Goal: Transaction & Acquisition: Purchase product/service

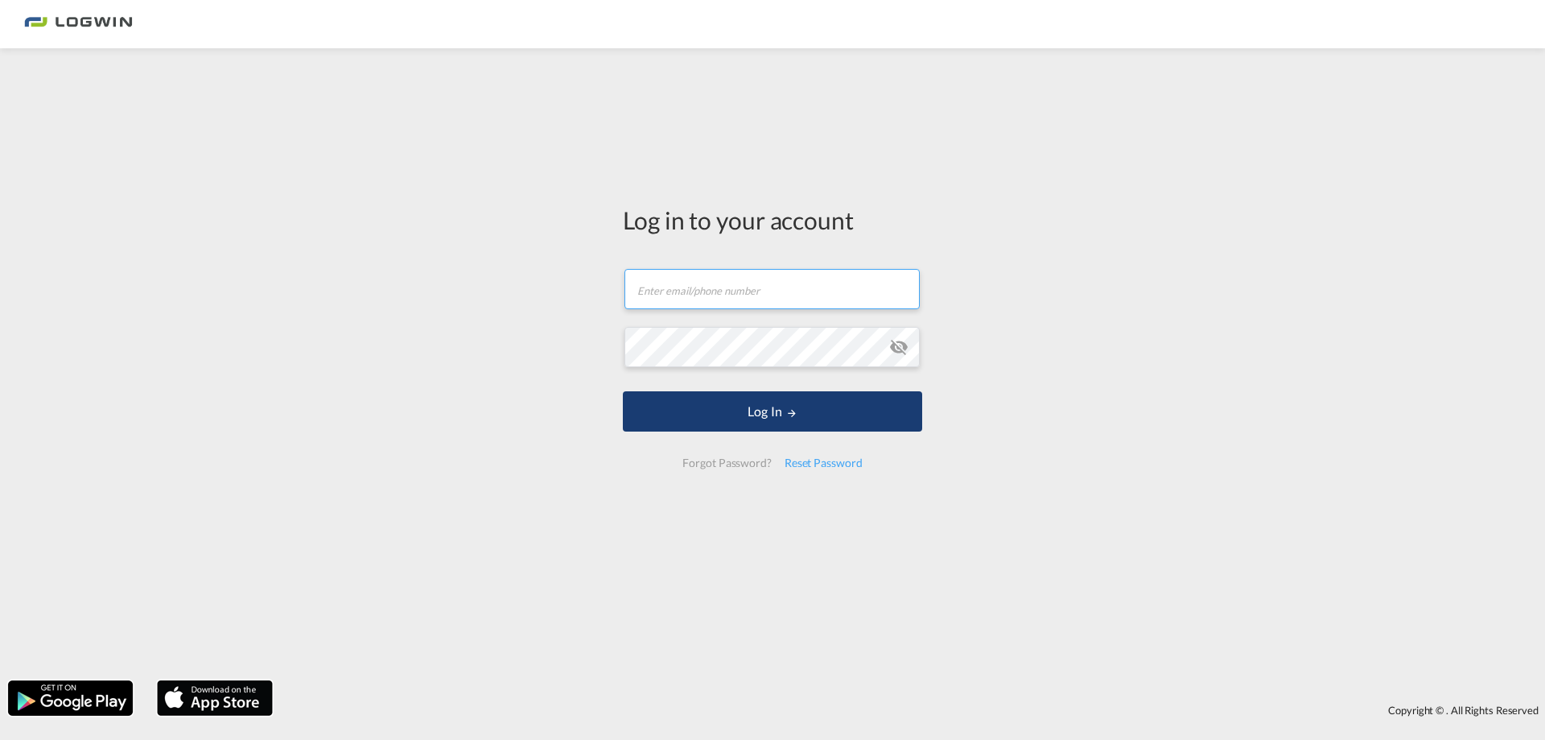
type input "[PERSON_NAME][EMAIL_ADDRESS][PERSON_NAME][DOMAIN_NAME]"
click at [784, 403] on button "Log In" at bounding box center [772, 411] width 299 height 40
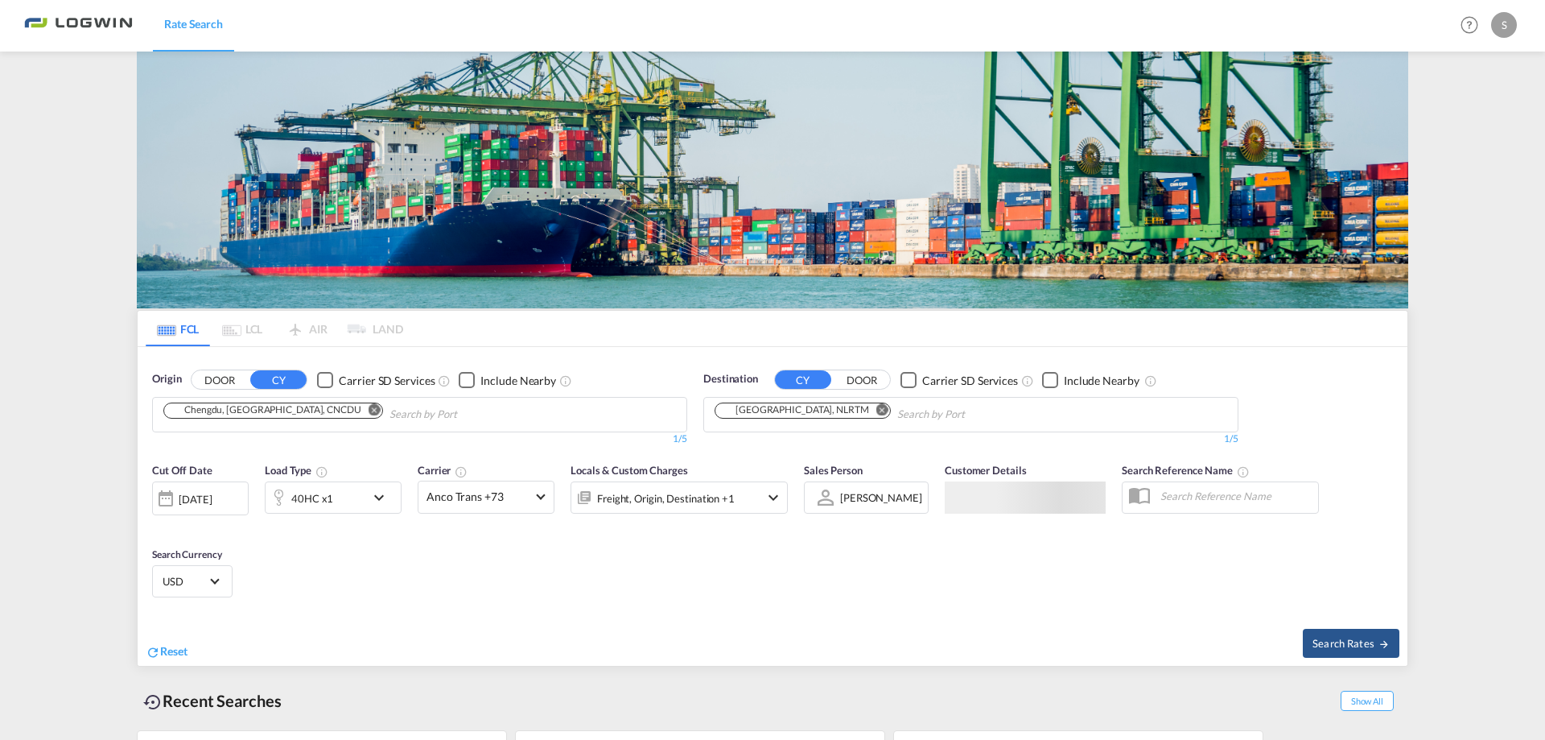
click at [261, 398] on md-chips-wrap "Chengdu, [GEOGRAPHIC_DATA], CNCDU" at bounding box center [355, 413] width 388 height 30
click at [369, 404] on md-icon "Remove" at bounding box center [375, 410] width 12 height 12
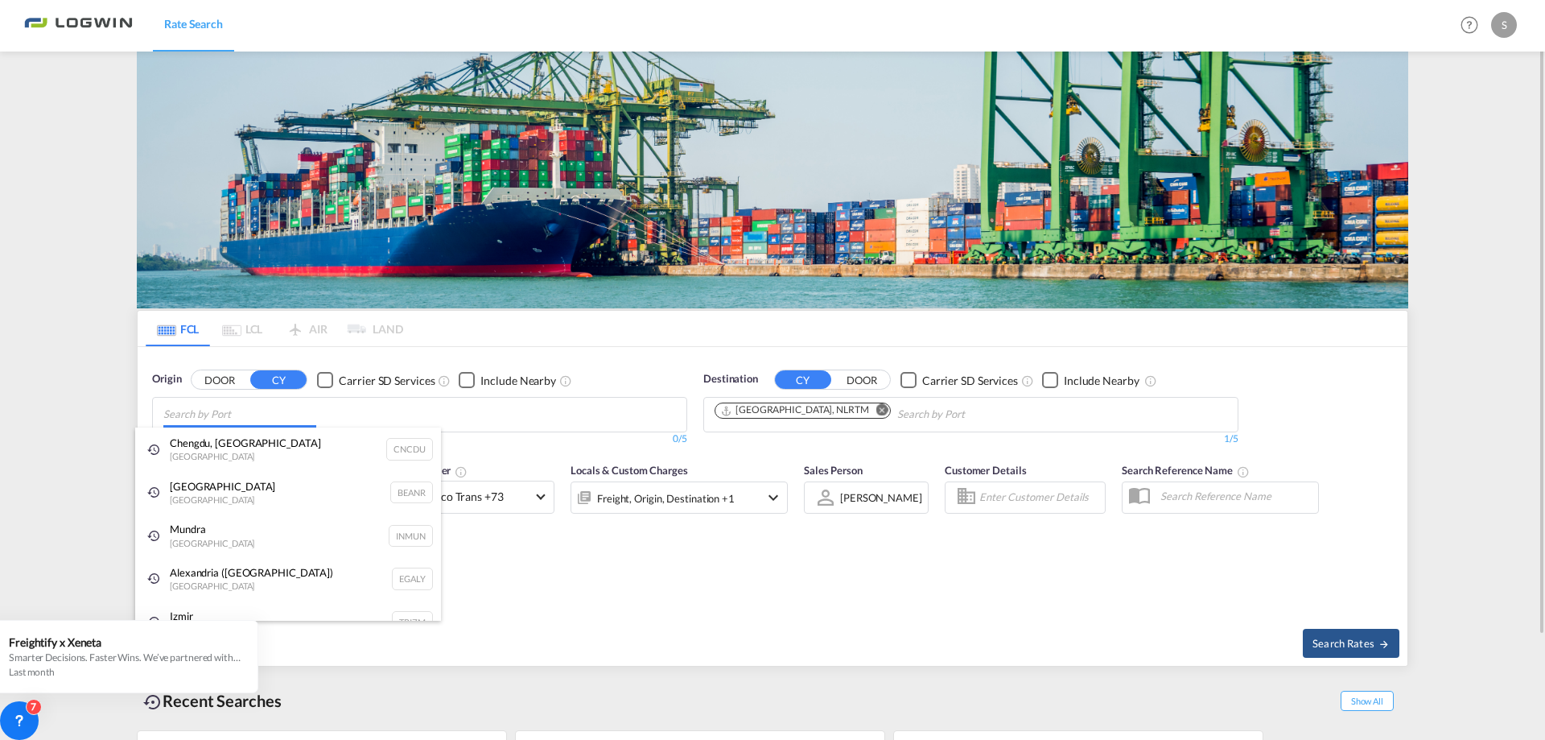
click at [194, 413] on body "Rate Search Rate Search Help Resources Product Release S My Profile Logout FCL …" at bounding box center [772, 370] width 1545 height 740
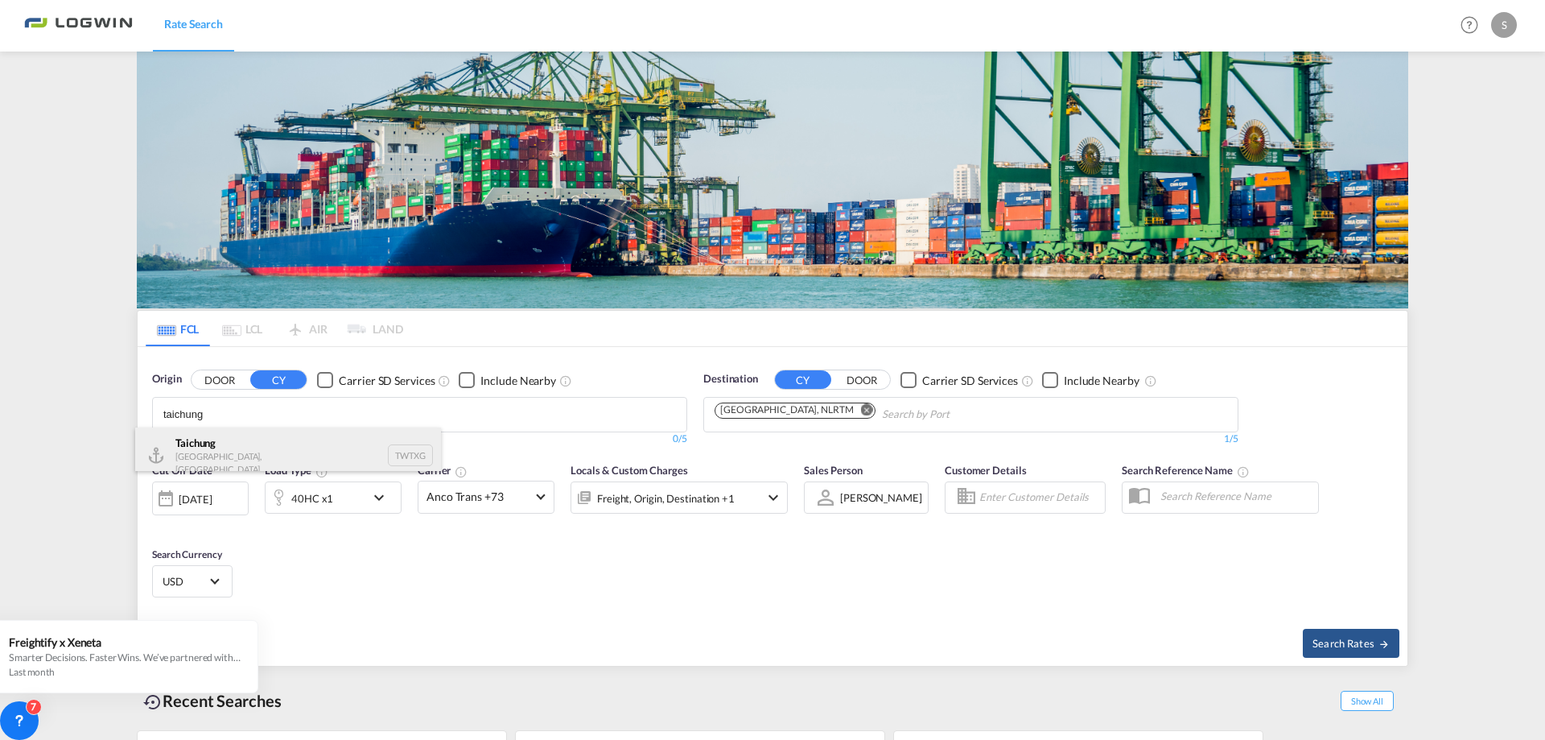
type input "taichung"
click at [235, 446] on div "Taichung [GEOGRAPHIC_DATA], Province of [GEOGRAPHIC_DATA] TWTXG" at bounding box center [288, 455] width 306 height 56
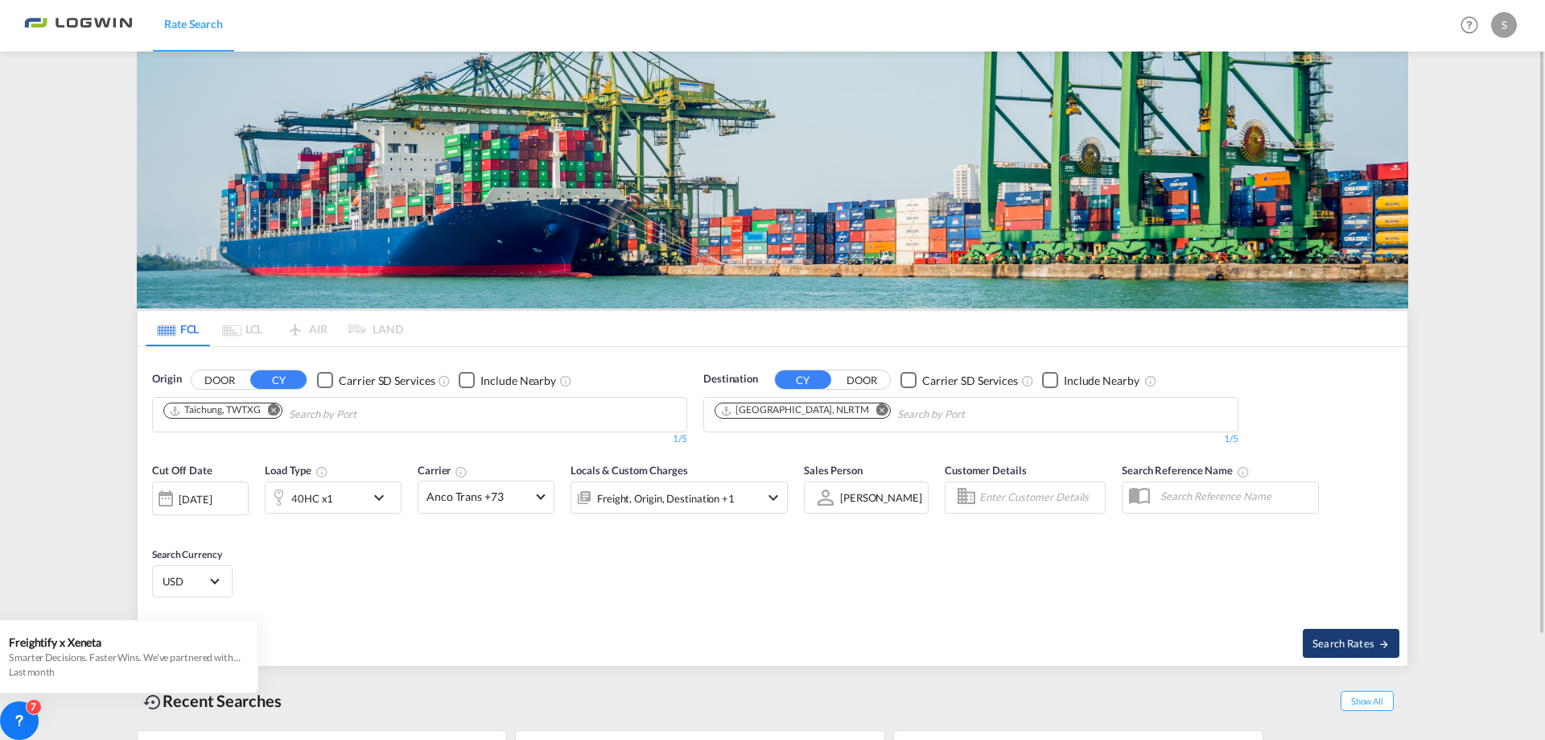
click at [1363, 637] on span "Search Rates" at bounding box center [1351, 643] width 77 height 13
type input "TWTXG to NLRTM / [DATE]"
